Goal: Complete application form

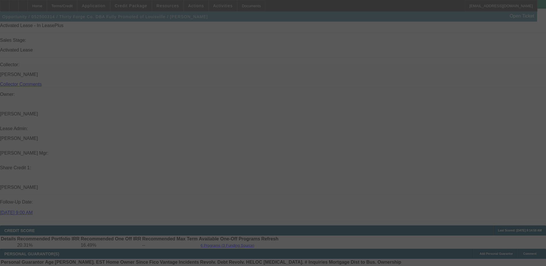
scroll to position [678, 0]
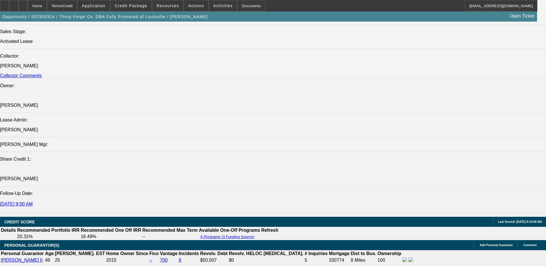
select select "0"
select select "2"
select select "0"
select select "2"
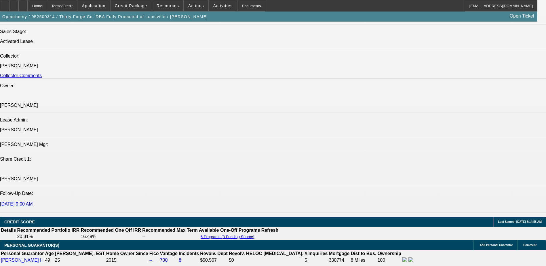
select select "0"
select select "2"
select select "0"
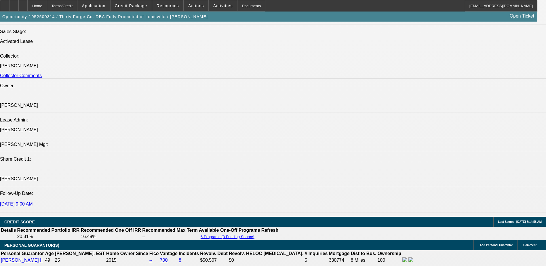
select select "2"
select select "0"
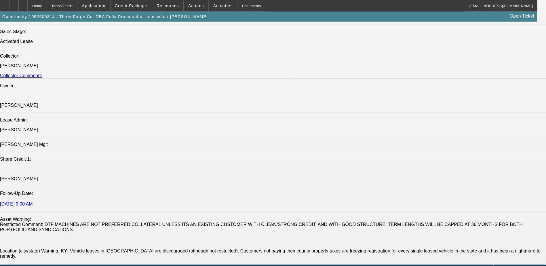
select select "1"
select select "2"
select select "6"
select select "1"
select select "2"
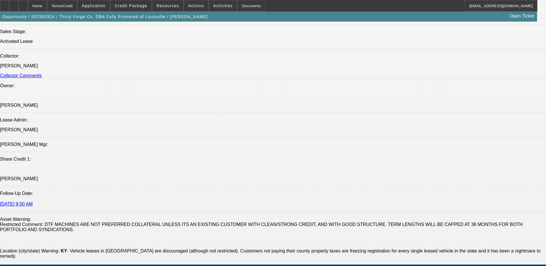
select select "6"
select select "1"
select select "2"
select select "6"
select select "1"
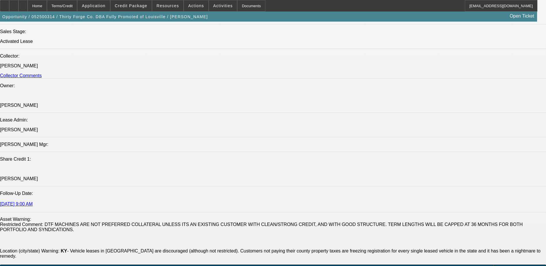
select select "2"
select select "6"
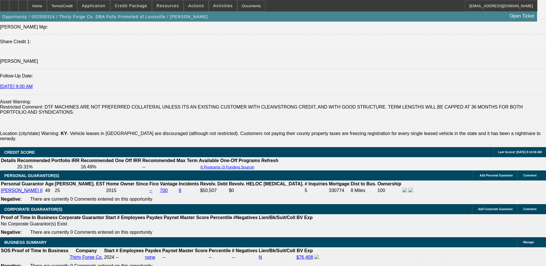
scroll to position [685, 0]
